Goal: Task Accomplishment & Management: Complete application form

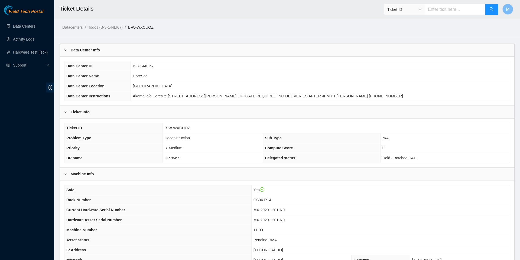
scroll to position [252, 0]
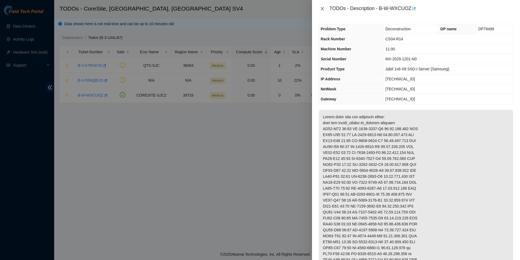
click at [325, 10] on button "Close" at bounding box center [322, 8] width 8 height 5
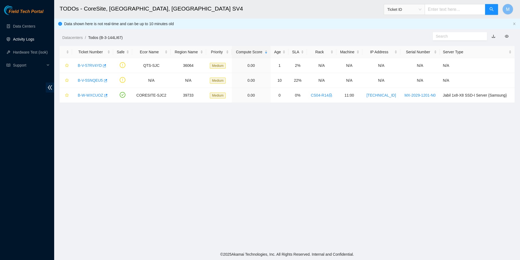
click at [26, 41] on link "Activity Logs" at bounding box center [23, 39] width 21 height 4
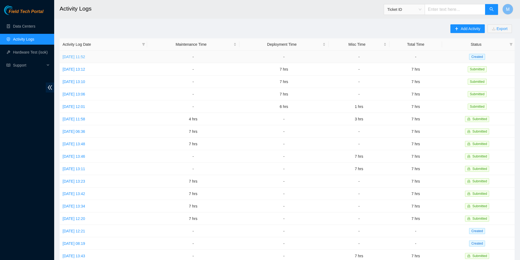
click at [85, 55] on link "[DATE] 11:52" at bounding box center [74, 57] width 22 height 4
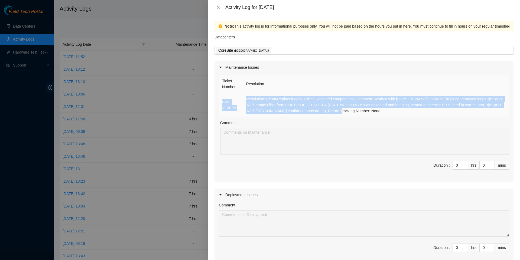
drag, startPoint x: 374, startPoint y: 113, endPoint x: 223, endPoint y: 102, distance: 151.5
click at [223, 102] on tr "B-W-YLVEP3 Resolution: Clean/Replaced optic, Other, Reseated components, Commen…" at bounding box center [364, 105] width 290 height 24
copy tr "B-W-YLVEP3 Resolution: Clean/Replaced optic, Other, Reseated components, Commen…"
type input "1"
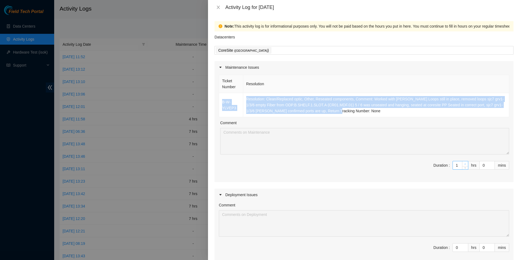
click at [465, 165] on icon "up" at bounding box center [465, 164] width 2 height 2
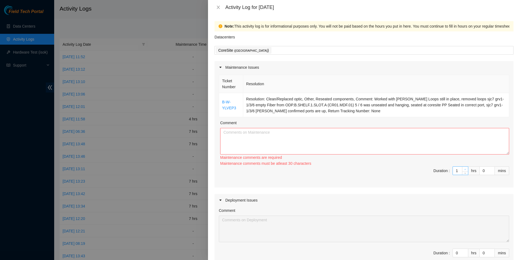
click at [465, 167] on div "Maintenance comments must be atleast 30 characters" at bounding box center [364, 164] width 289 height 6
type input "2"
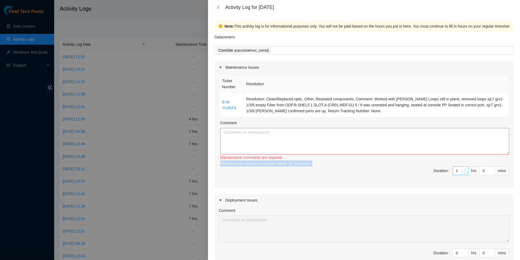
type input "2"
click at [465, 171] on span "up" at bounding box center [465, 169] width 3 height 3
type input "3"
click at [465, 171] on icon "up" at bounding box center [465, 170] width 2 height 2
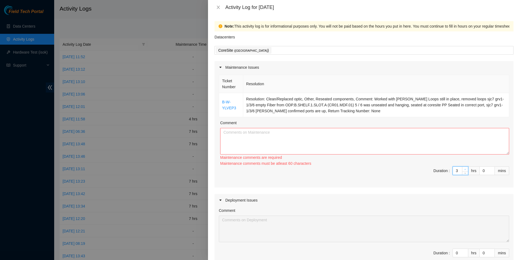
type input "4"
click at [465, 171] on icon "up" at bounding box center [465, 170] width 2 height 2
type input "5"
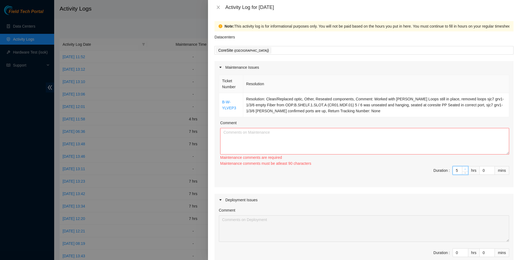
click at [465, 170] on icon "up" at bounding box center [465, 169] width 2 height 2
type input "6"
click at [465, 170] on icon "up" at bounding box center [465, 169] width 2 height 1
type input "7"
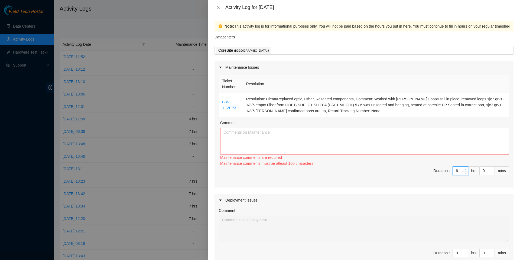
type input "7"
click at [465, 171] on icon "up" at bounding box center [465, 170] width 2 height 2
click at [460, 151] on textarea "Comment" at bounding box center [364, 141] width 289 height 27
paste textarea "B-W-YLVEP3 Resolution: Clean/Replaced optic, Other, Reseated components, Commen…"
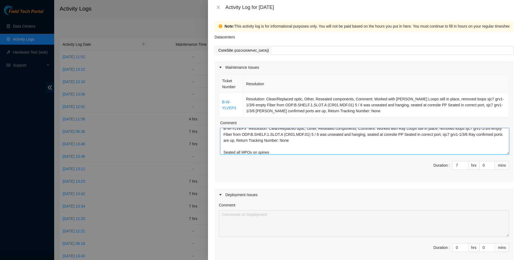
click at [236, 155] on textarea "B-W-YLVEP3 Resolution: Clean/Replaced optic, Other, Reseated components, Commen…" at bounding box center [364, 141] width 289 height 27
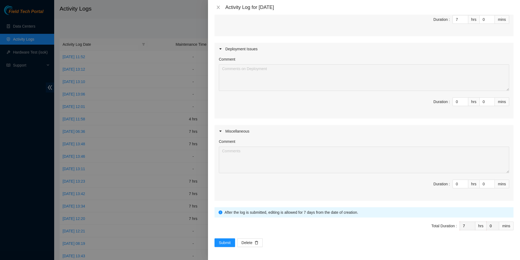
scroll to position [154, 0]
type textarea "B-W-YLVEP3 Resolution: Clean/Replaced optic, Other, Reseated components, Commen…"
click at [226, 243] on span "Submit" at bounding box center [225, 243] width 12 height 6
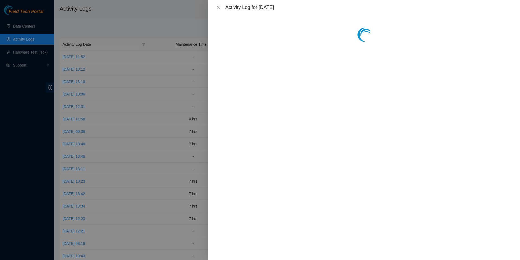
scroll to position [0, 0]
